Goal: Task Accomplishment & Management: Complete application form

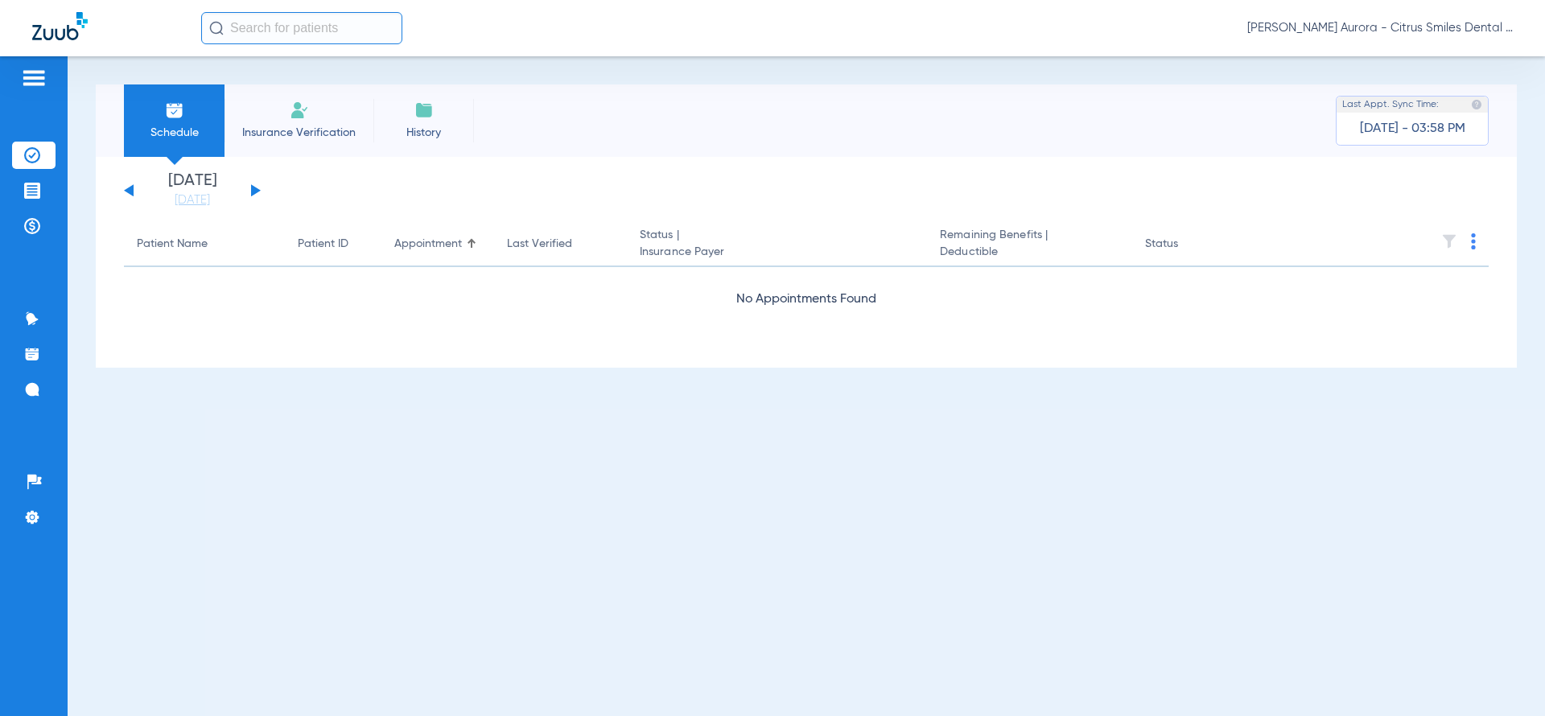
click at [321, 128] on span "Insurance Verification" at bounding box center [299, 133] width 125 height 16
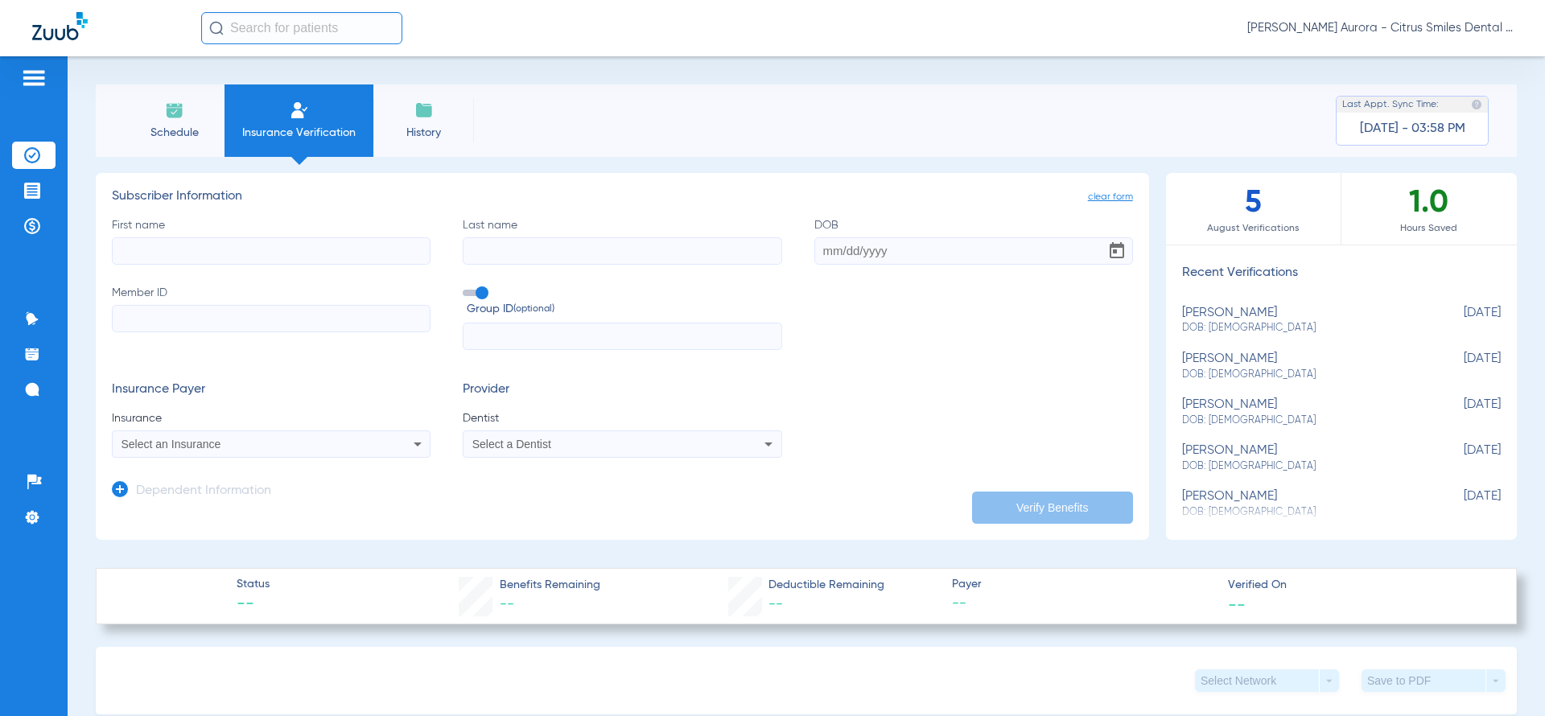
click at [294, 441] on div "Select an Insurance" at bounding box center [241, 443] width 241 height 11
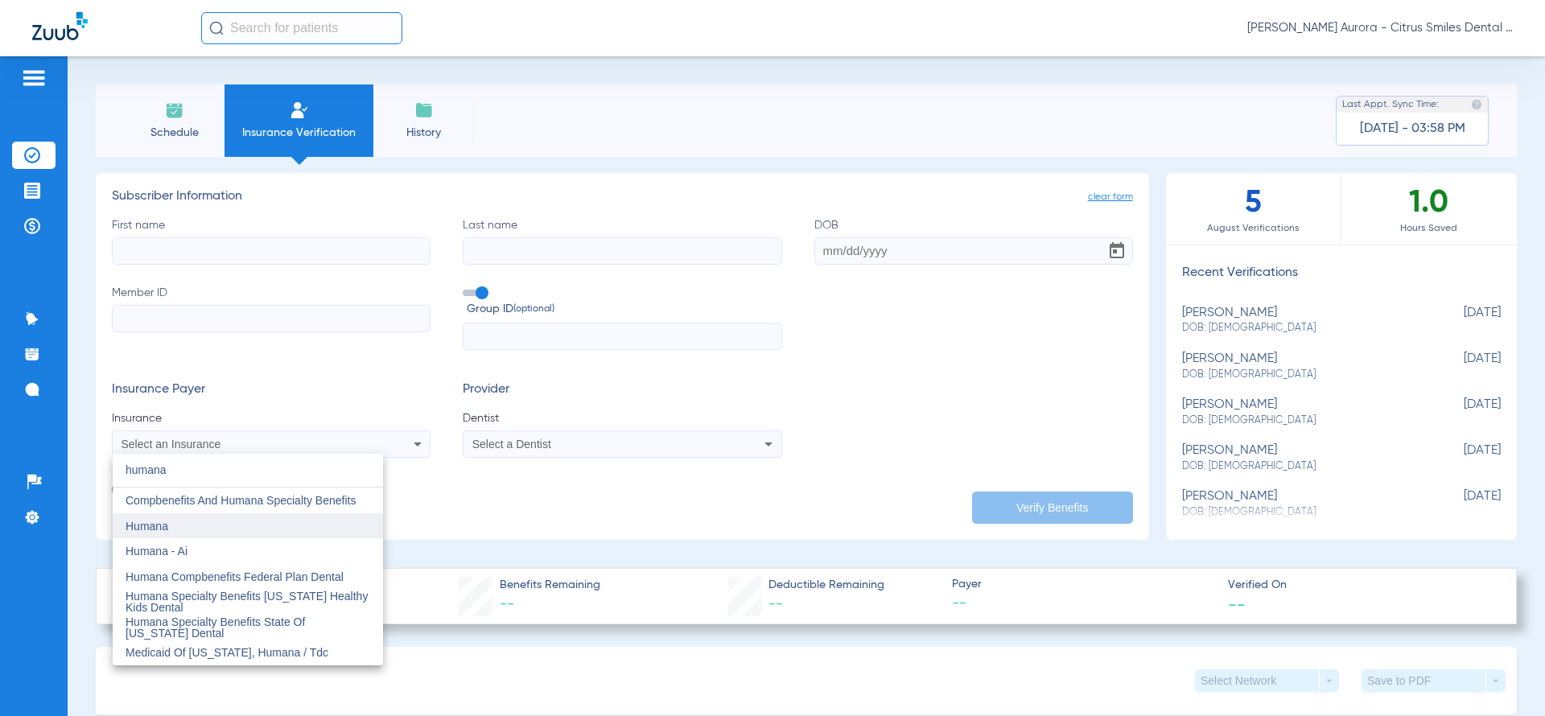
type input "humana"
click at [195, 516] on mat-option "Humana" at bounding box center [248, 526] width 270 height 26
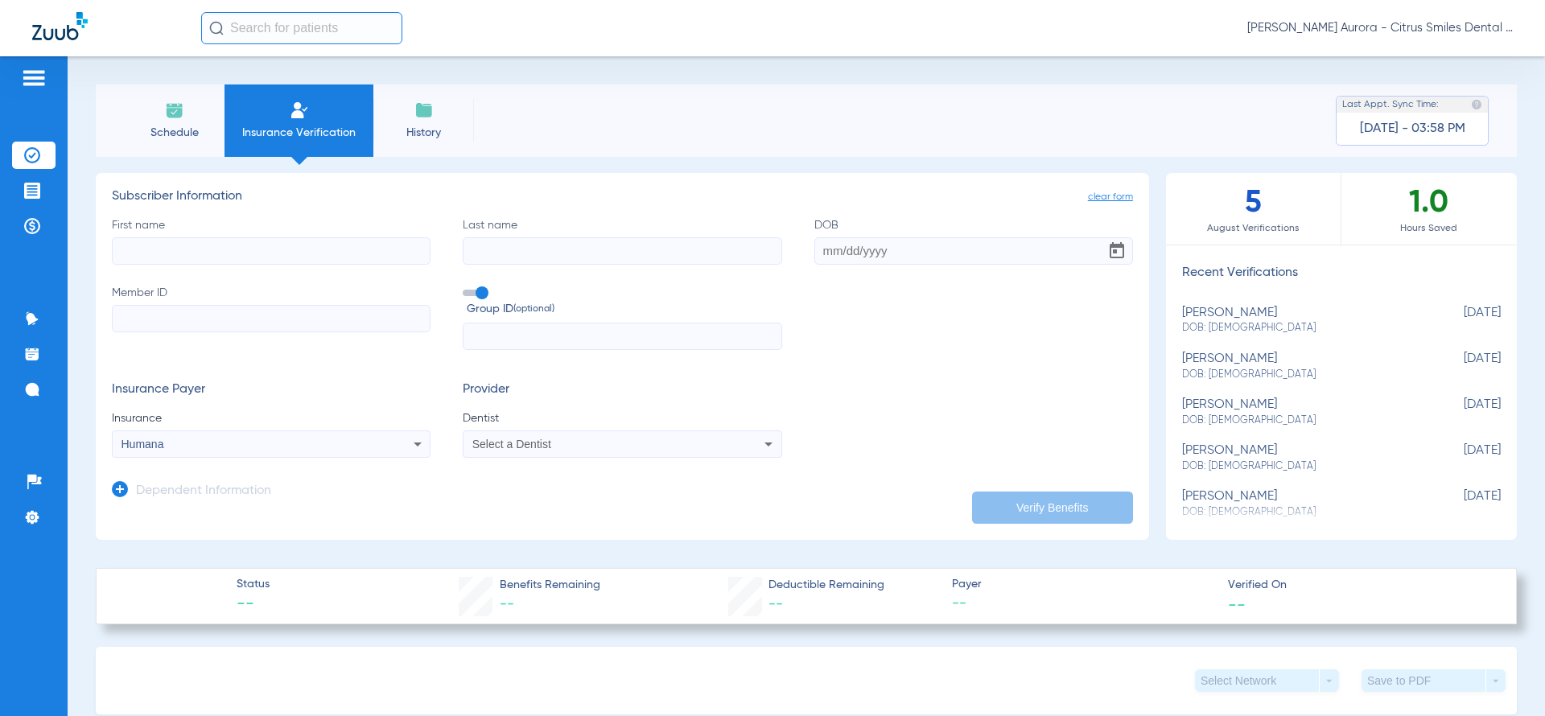
click at [200, 249] on input "First name" at bounding box center [271, 250] width 319 height 27
type input "[PERSON_NAME]"
click at [484, 250] on input "Last name" at bounding box center [622, 250] width 319 height 27
type input "[PERSON_NAME]"
click at [833, 241] on input "DOB" at bounding box center [973, 250] width 319 height 27
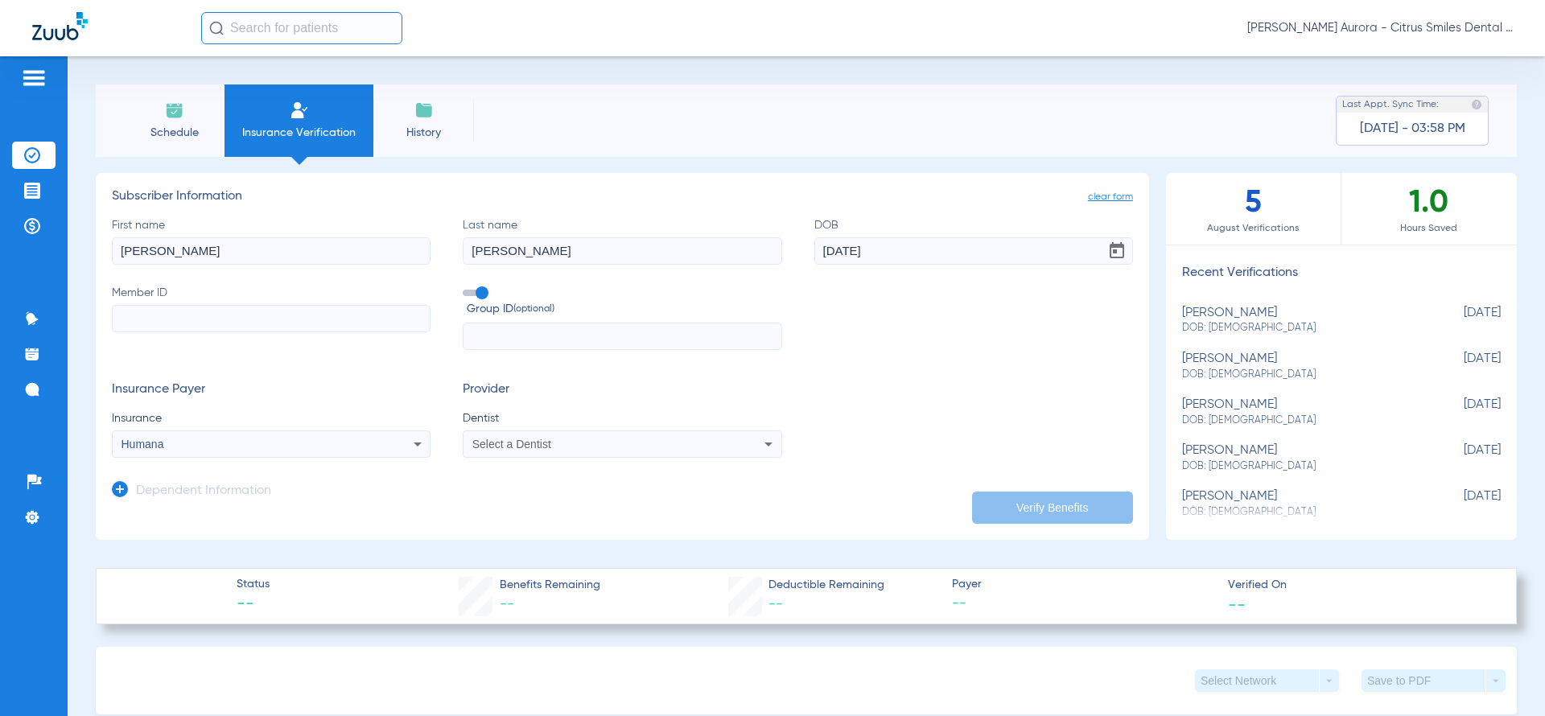
type input "[DATE]"
click at [376, 314] on input "Member ID" at bounding box center [271, 318] width 319 height 27
type input "2"
paste input "269763929"
type input "269763929"
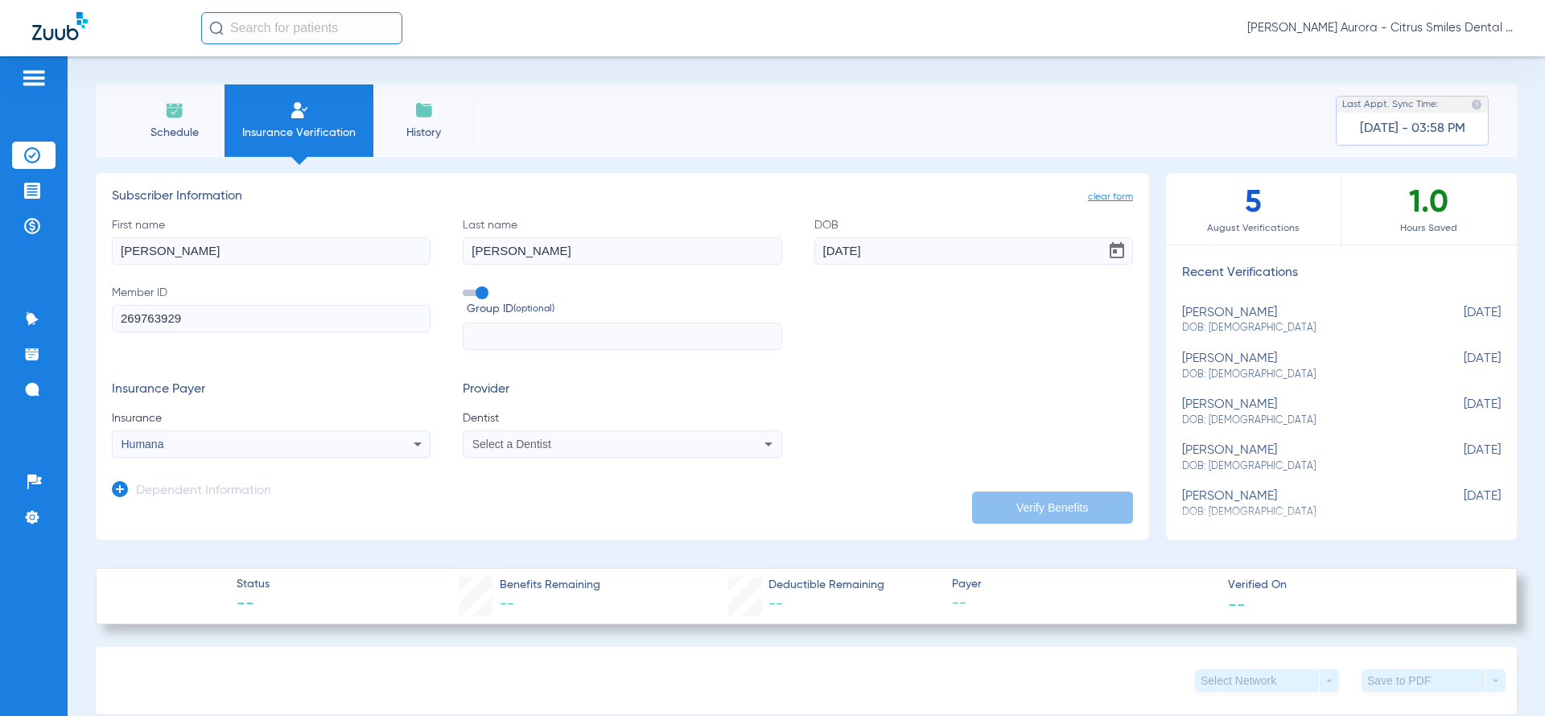
click at [546, 449] on div "Select a Dentist" at bounding box center [592, 443] width 241 height 11
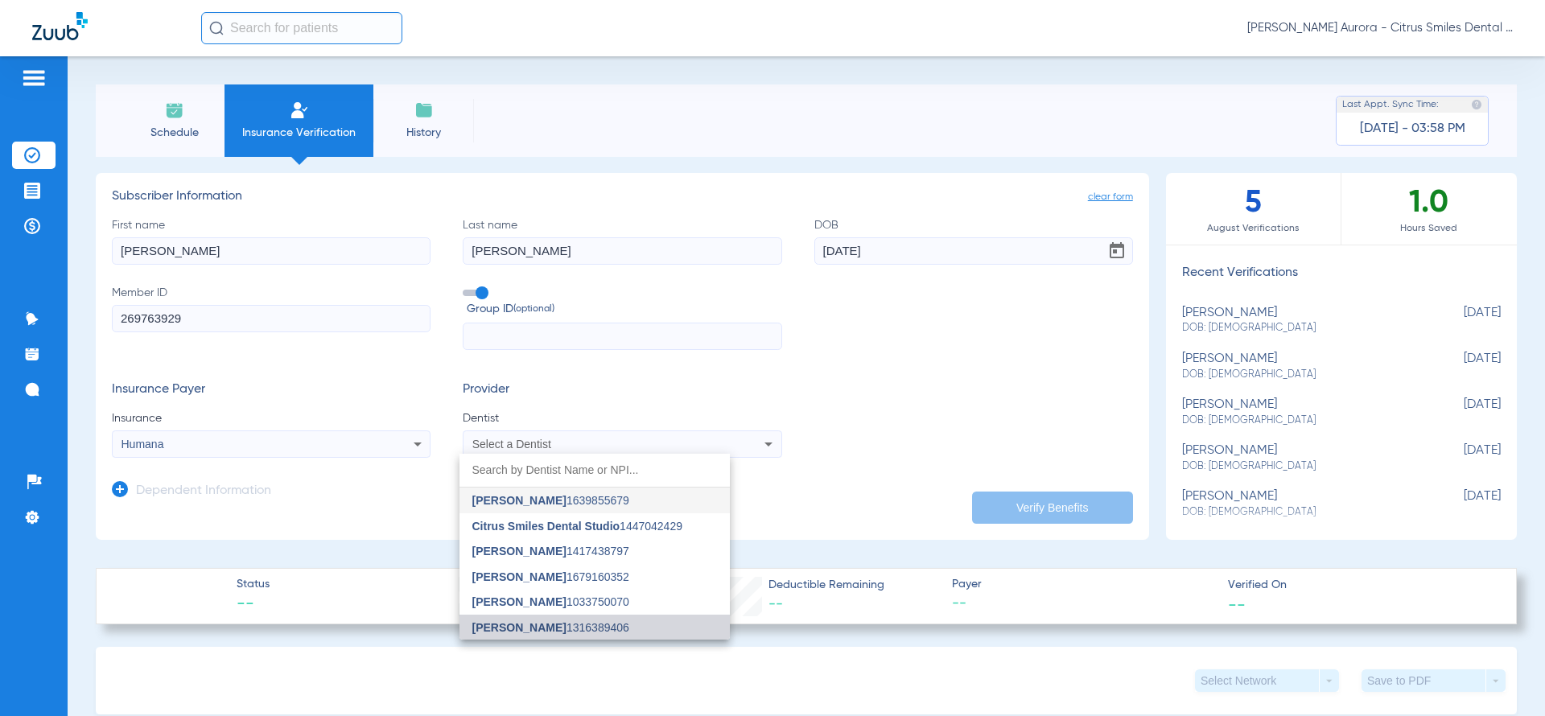
click at [522, 621] on span "[PERSON_NAME]" at bounding box center [519, 627] width 94 height 13
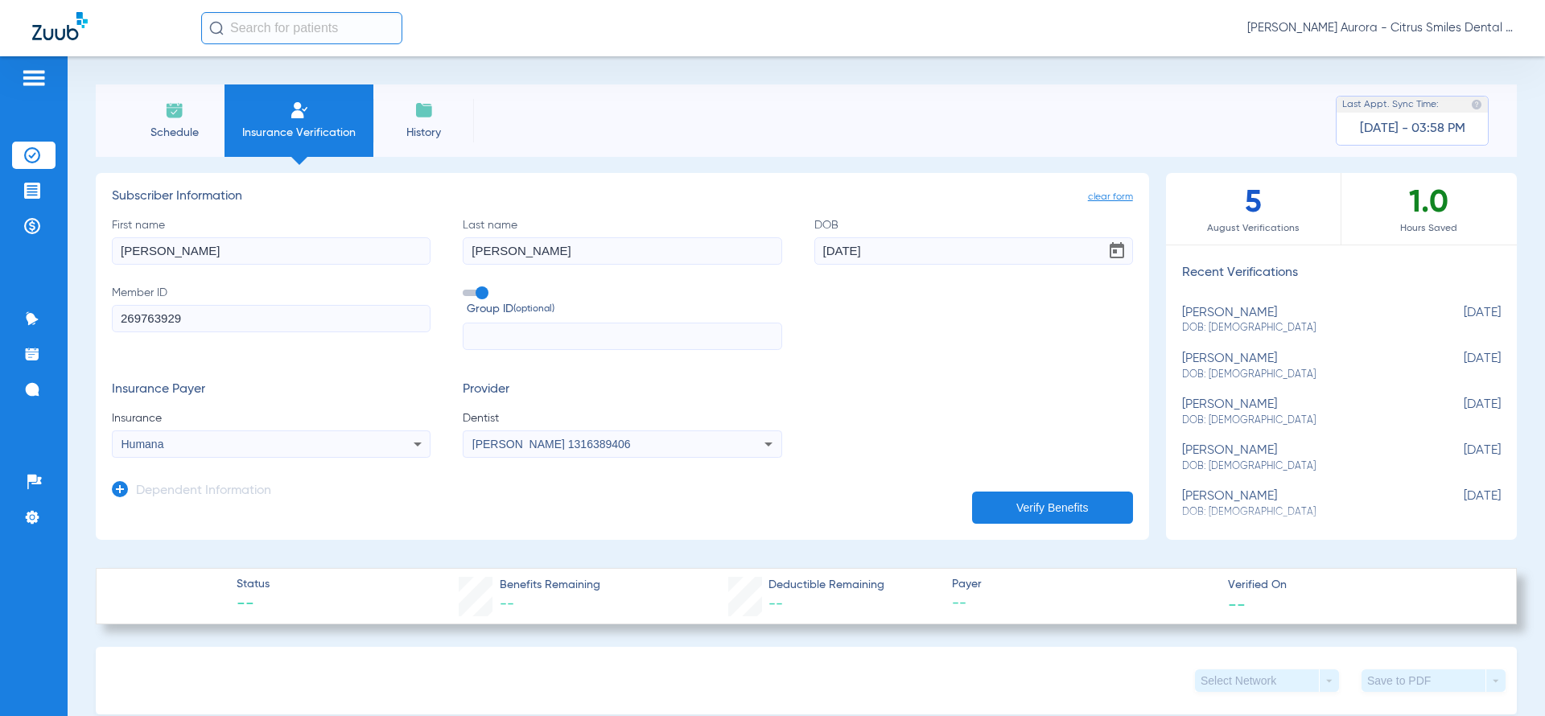
click at [117, 320] on input "269763929" at bounding box center [271, 318] width 319 height 27
click at [209, 312] on input "269763929" at bounding box center [271, 318] width 319 height 27
click at [976, 502] on button "Verify Benefits" at bounding box center [1052, 508] width 161 height 32
